Goal: Navigation & Orientation: Find specific page/section

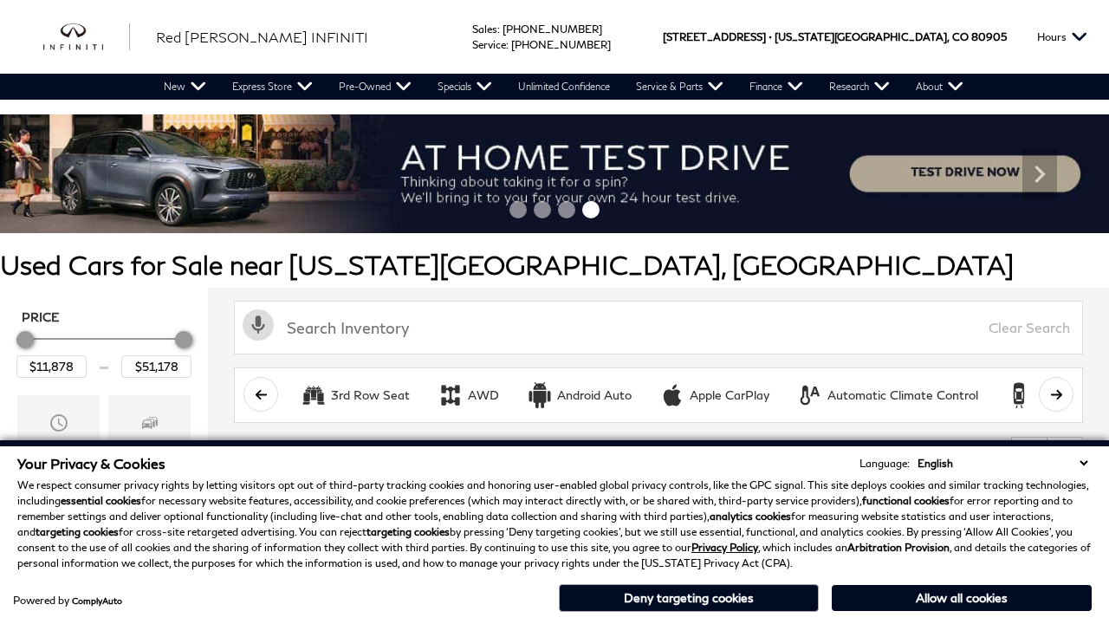
scroll to position [722, 0]
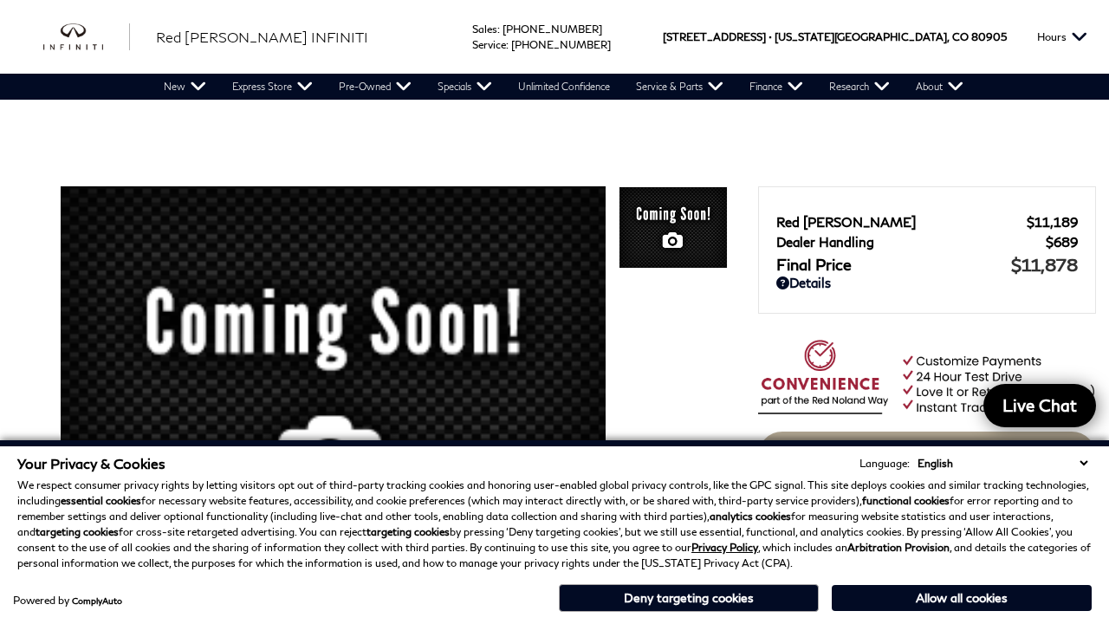
scroll to position [1494, 0]
